Goal: Task Accomplishment & Management: Use online tool/utility

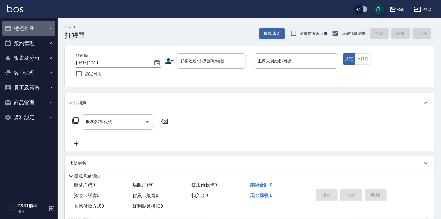
click at [22, 27] on button "櫃檯作業" at bounding box center [28, 28] width 53 height 15
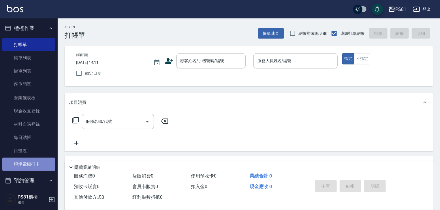
click at [35, 165] on link "現場電腦打卡" at bounding box center [28, 164] width 53 height 13
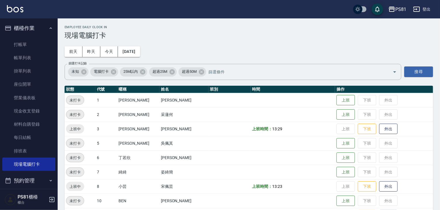
click at [261, 39] on div "Employee Daily Clock In 現場電腦打卡 [DATE] [DATE] [DATE] [DATE] 篩選打卡記錄 未知 電腦打卡 25M以內…" at bounding box center [249, 188] width 382 height 341
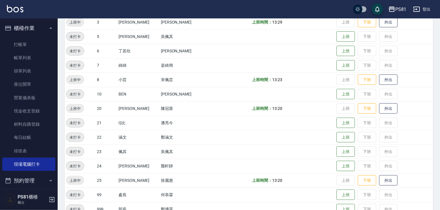
scroll to position [115, 0]
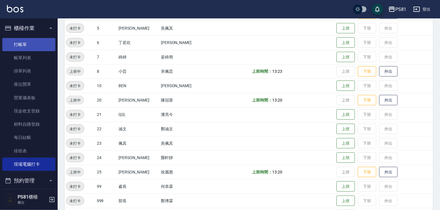
click at [22, 43] on link "打帳單" at bounding box center [28, 44] width 53 height 13
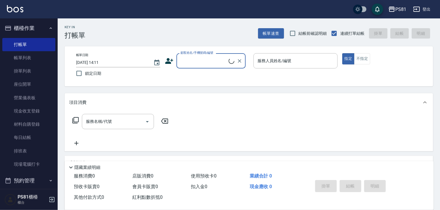
drag, startPoint x: 172, startPoint y: 37, endPoint x: 169, endPoint y: 34, distance: 3.5
click at [169, 35] on div "Key In 打帳單 帳單速查 結帳前確認明細 連續打單結帳 掛單 結帳 明細" at bounding box center [245, 28] width 375 height 21
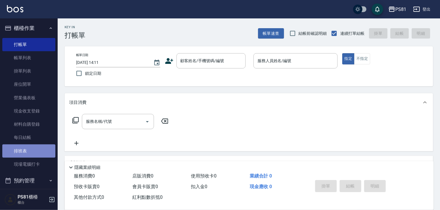
click at [38, 153] on link "排班表" at bounding box center [28, 151] width 53 height 13
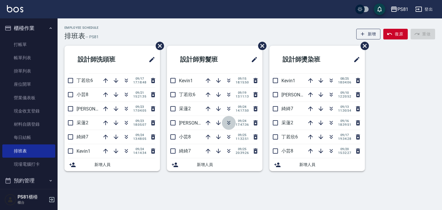
click at [228, 125] on icon "button" at bounding box center [229, 123] width 7 height 7
